Goal: Task Accomplishment & Management: Manage account settings

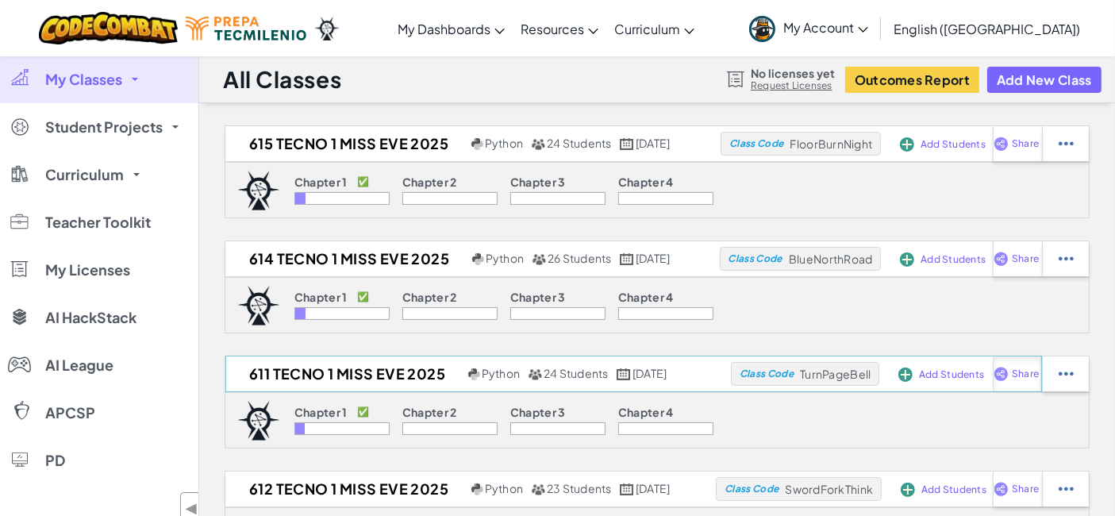
click at [1017, 148] on span "Share" at bounding box center [1025, 144] width 27 height 10
select select "write"
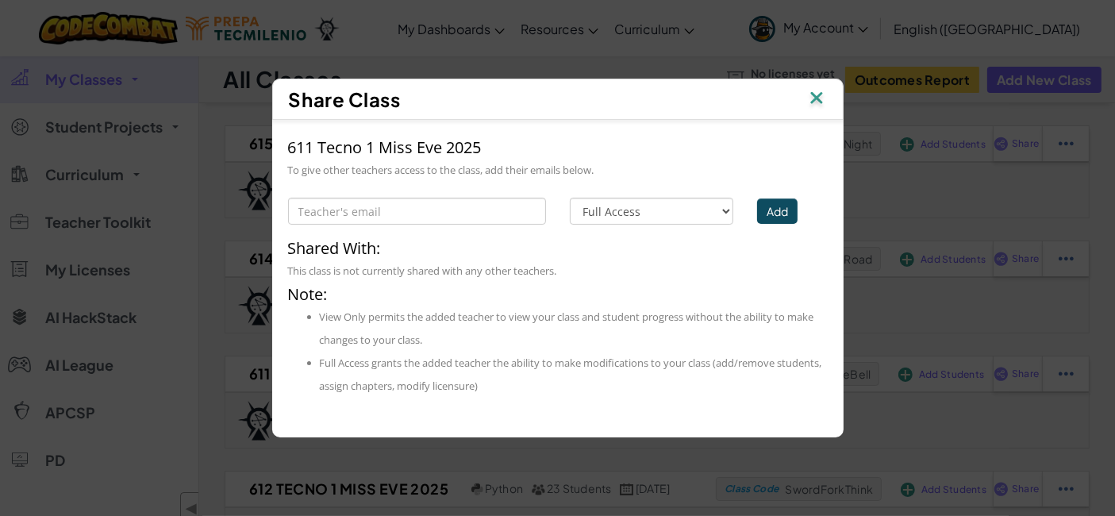
click at [819, 97] on img at bounding box center [816, 99] width 21 height 24
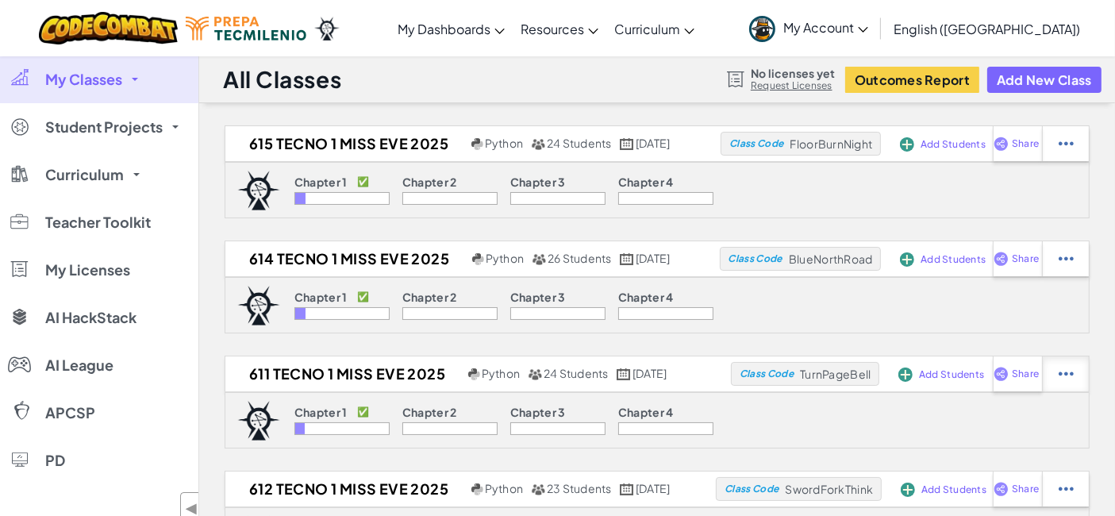
click at [1073, 151] on img at bounding box center [1066, 144] width 15 height 14
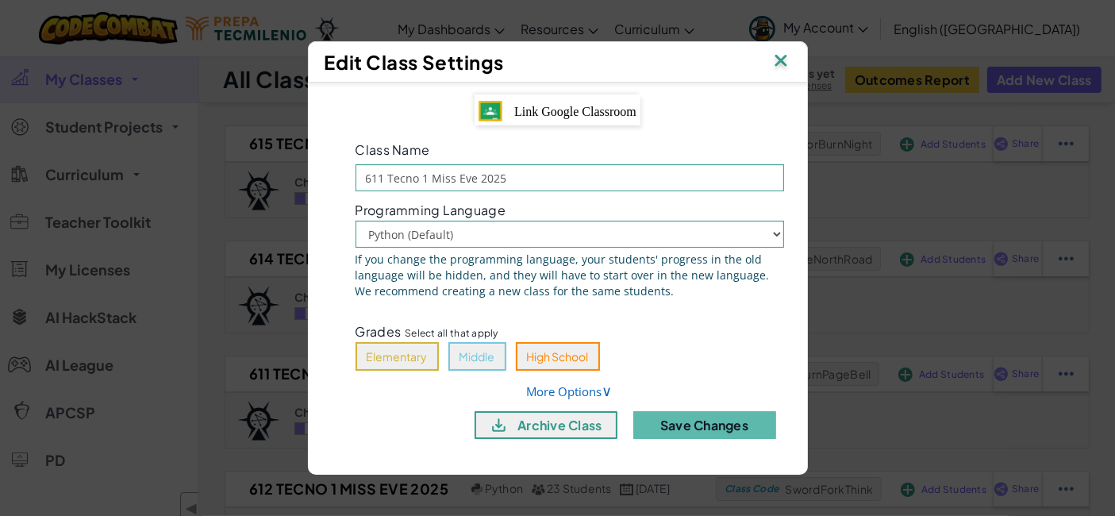
click at [783, 61] on img at bounding box center [781, 62] width 21 height 24
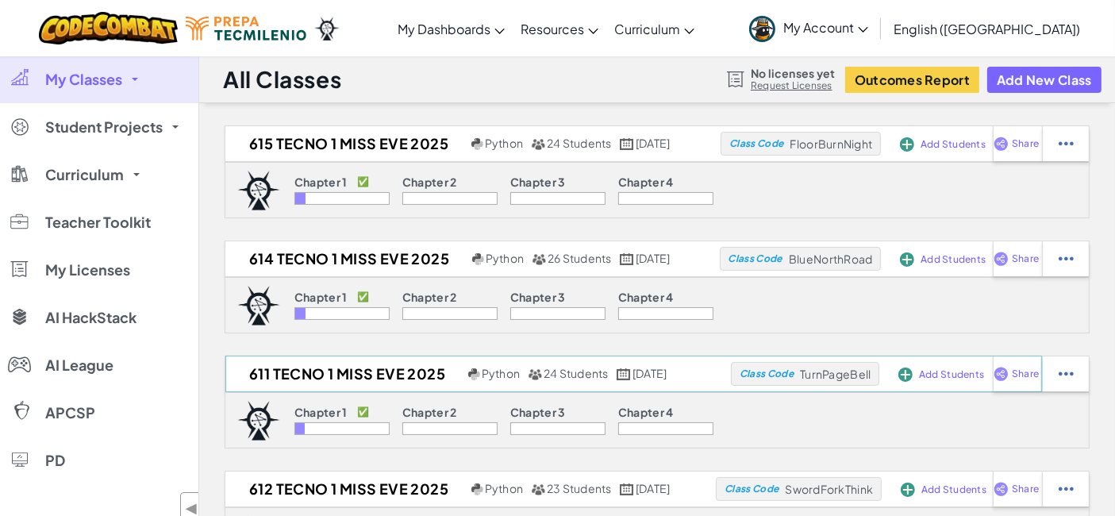
click at [946, 149] on span "Add Students" at bounding box center [953, 145] width 65 height 10
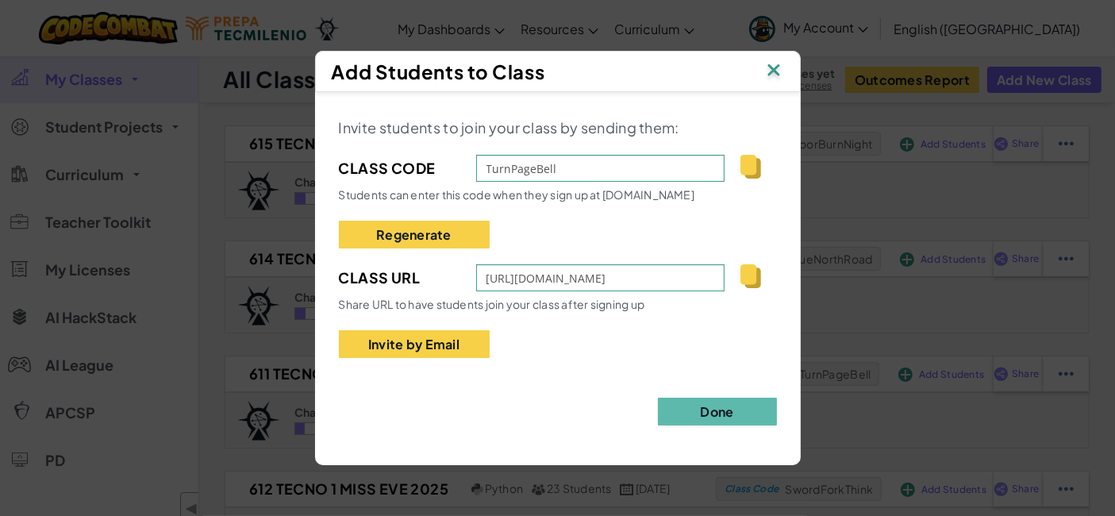
click at [752, 266] on img at bounding box center [750, 276] width 20 height 24
